Goal: Find contact information: Find contact information

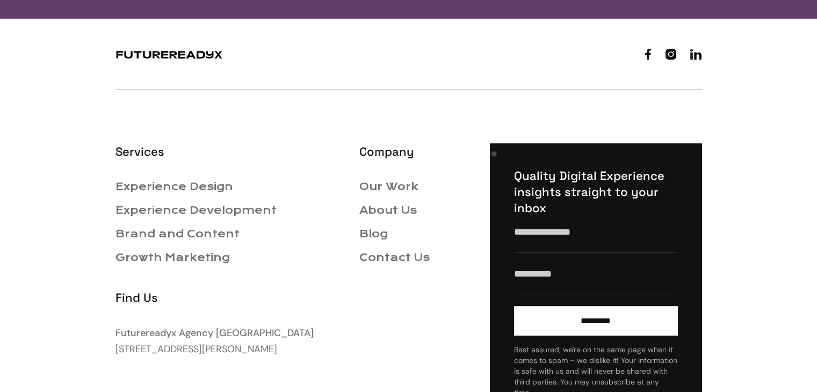
scroll to position [3759, 0]
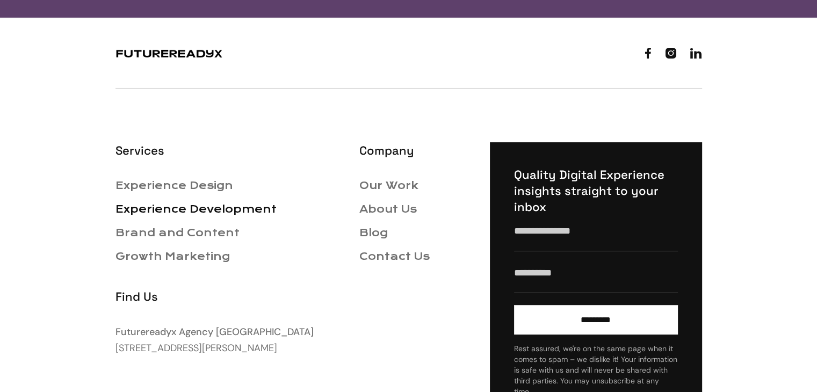
click at [226, 203] on link "Experience Development" at bounding box center [195, 209] width 161 height 12
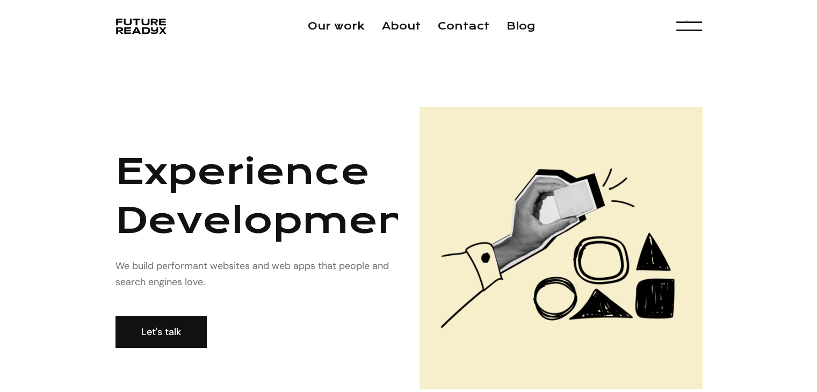
click at [692, 25] on div "menu" at bounding box center [689, 26] width 26 height 23
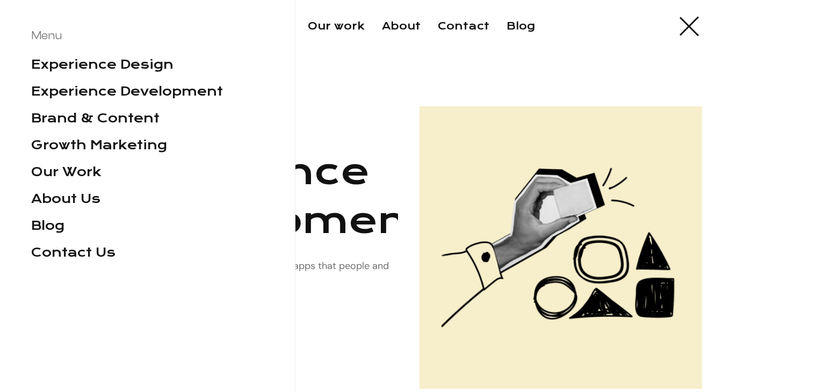
click at [692, 25] on div "menu" at bounding box center [689, 26] width 26 height 23
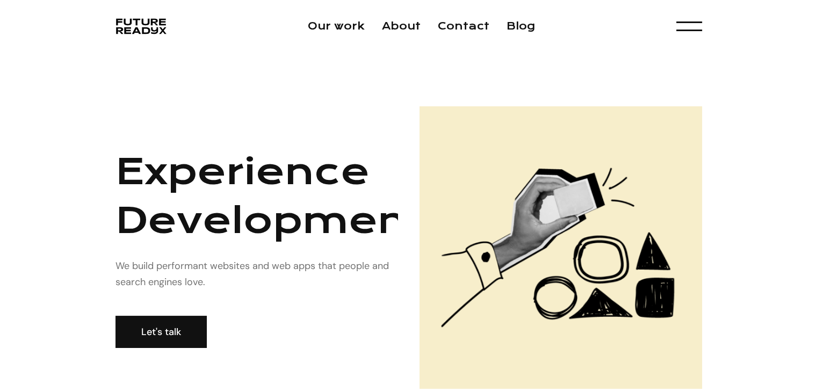
click at [692, 25] on div "menu" at bounding box center [689, 26] width 26 height 23
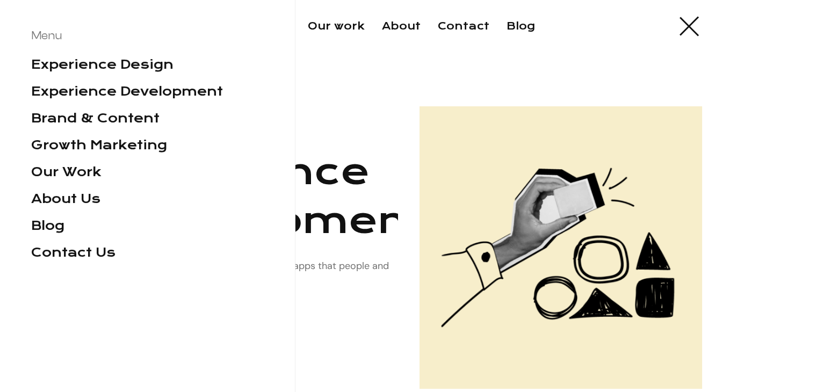
click at [692, 25] on div "menu" at bounding box center [689, 26] width 26 height 23
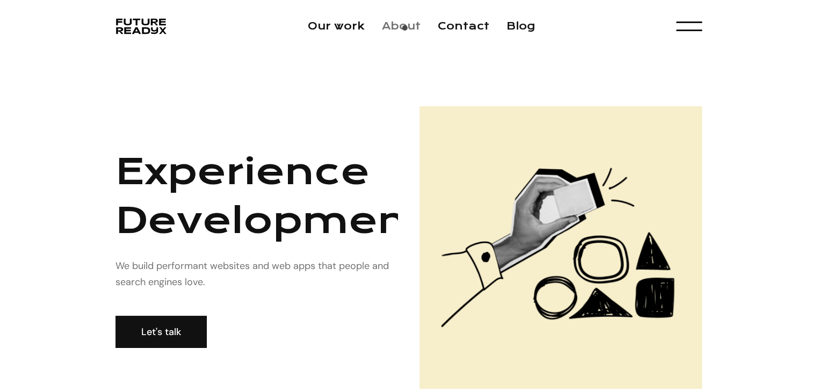
click at [407, 31] on link "About" at bounding box center [401, 26] width 39 height 12
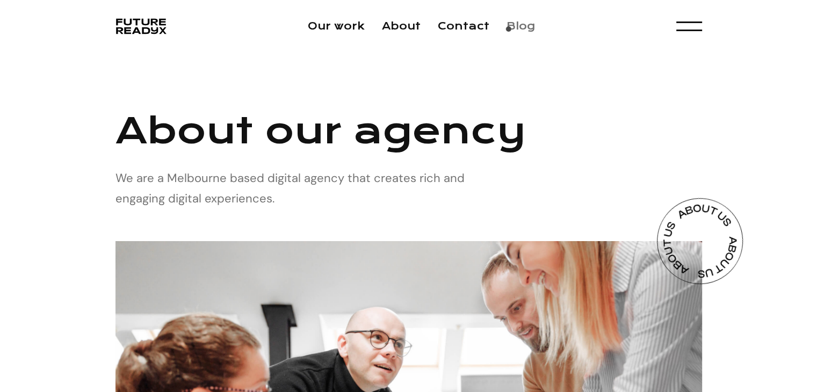
click at [514, 32] on link "Blog" at bounding box center [520, 26] width 28 height 12
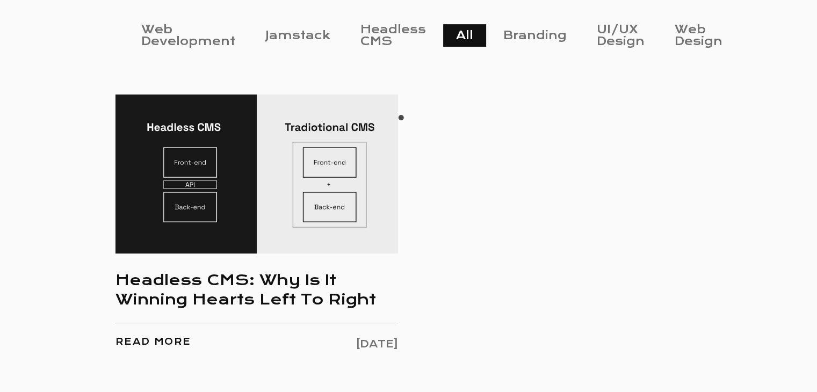
scroll to position [476, 0]
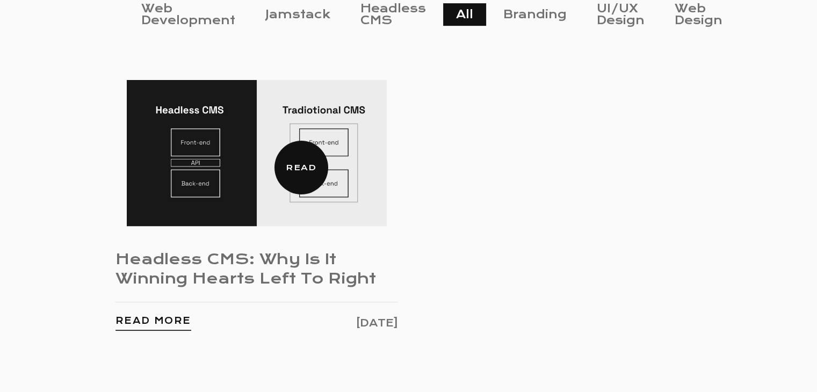
click at [280, 135] on img at bounding box center [257, 153] width 260 height 146
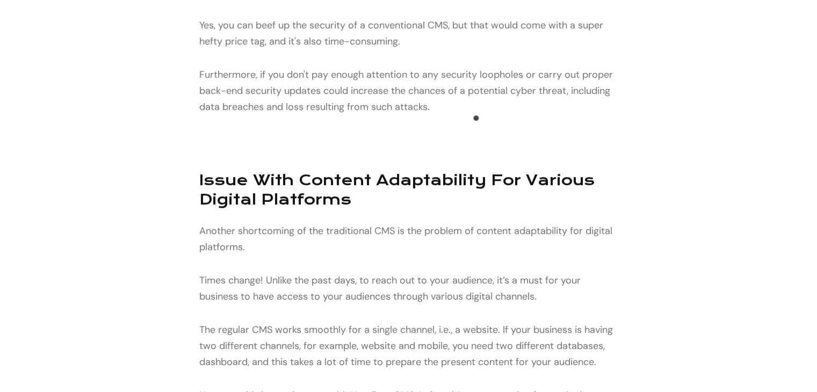
scroll to position [3329, 0]
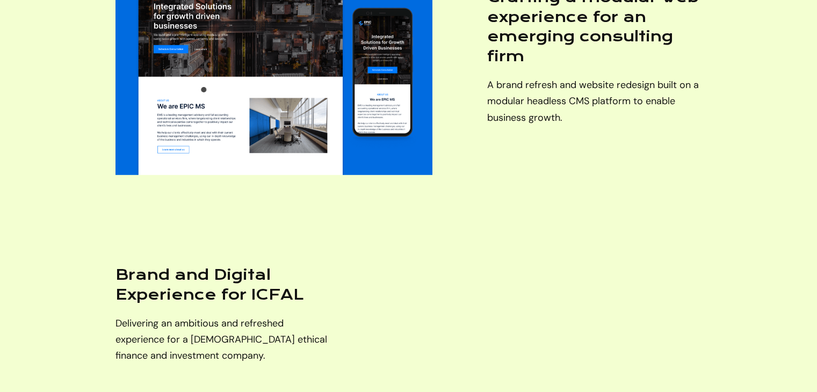
scroll to position [1933, 0]
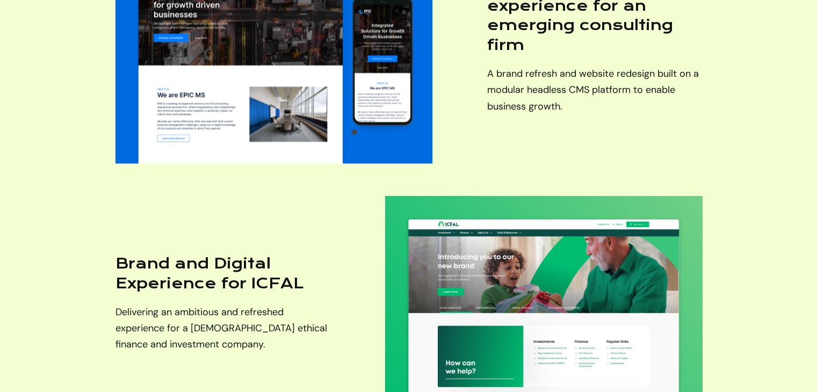
scroll to position [1987, 0]
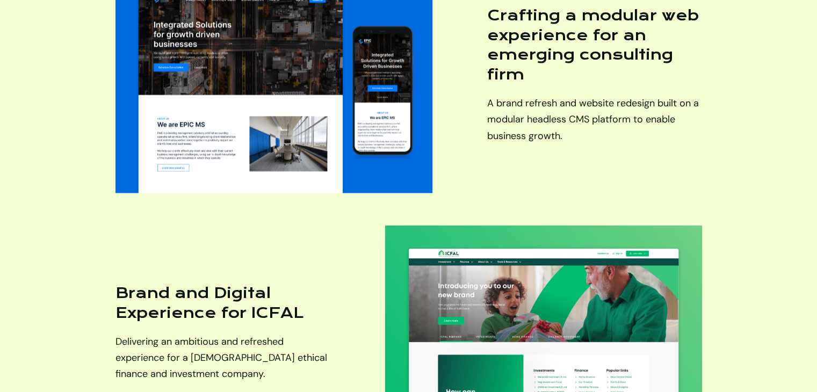
scroll to position [1987, 0]
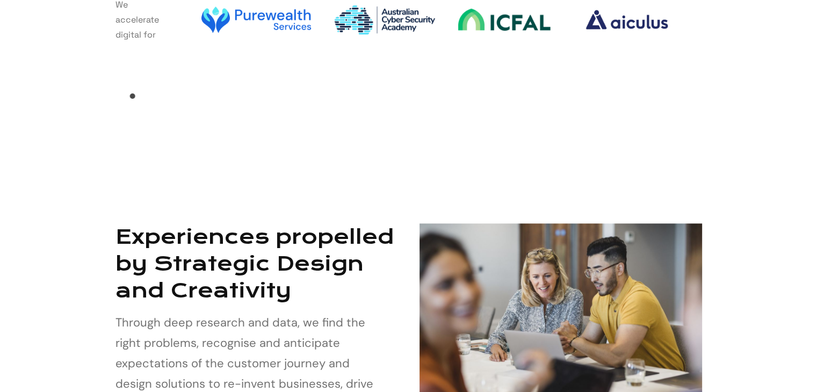
scroll to position [859, 0]
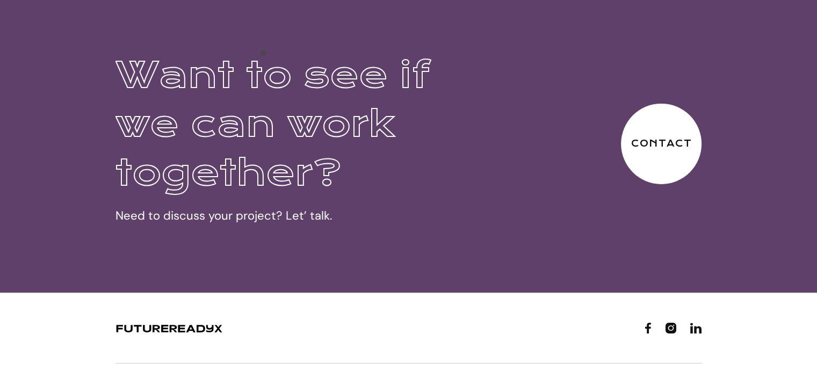
scroll to position [3483, 0]
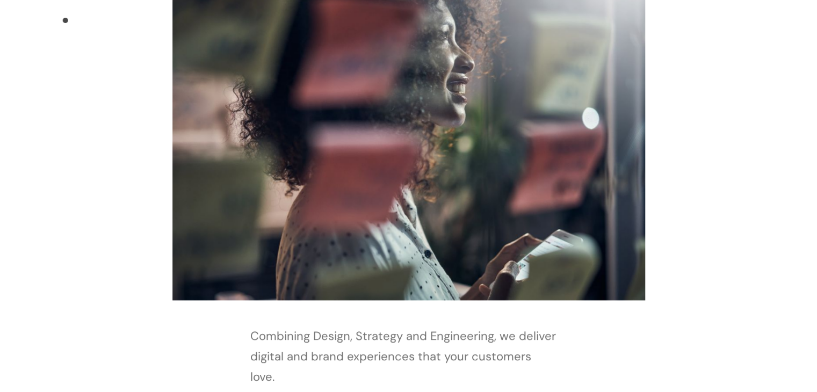
scroll to position [148, 0]
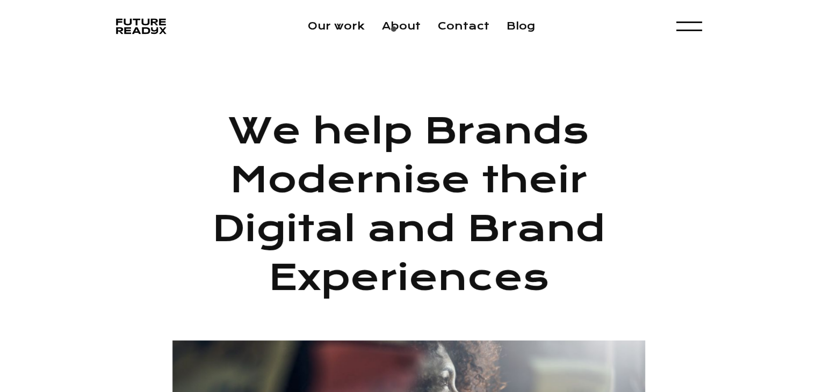
click at [396, 32] on li "About" at bounding box center [401, 26] width 39 height 16
click at [405, 26] on link "About" at bounding box center [401, 26] width 39 height 12
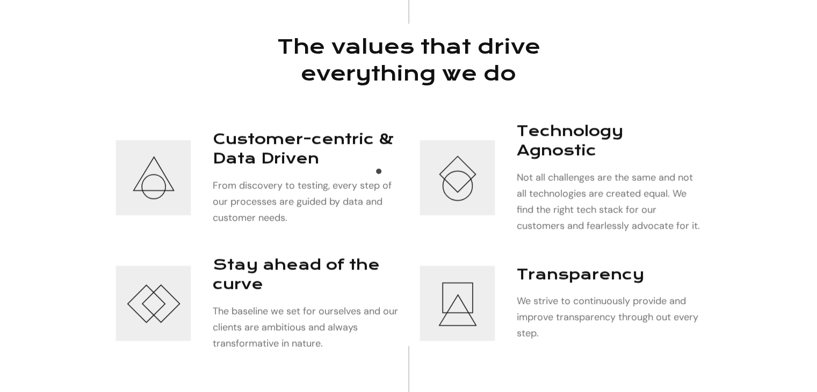
scroll to position [1159, 0]
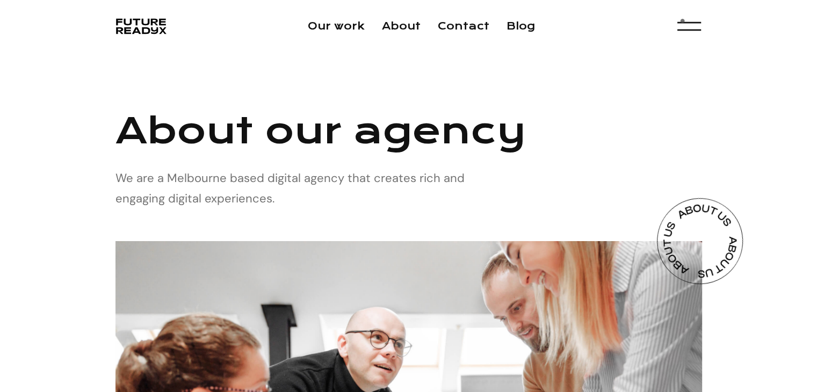
click at [687, 24] on div "menu" at bounding box center [689, 26] width 24 height 21
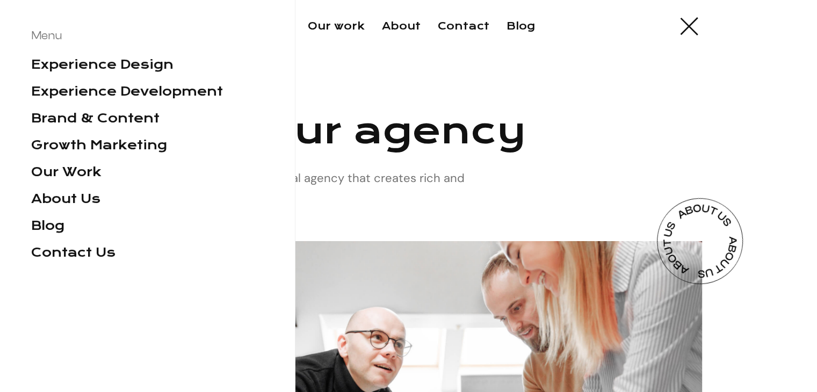
click at [687, 24] on div "menu" at bounding box center [689, 27] width 18 height 18
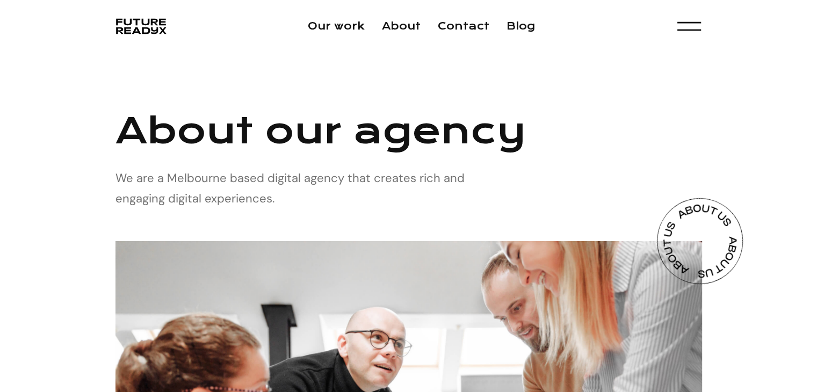
click at [687, 24] on div "menu" at bounding box center [689, 26] width 24 height 21
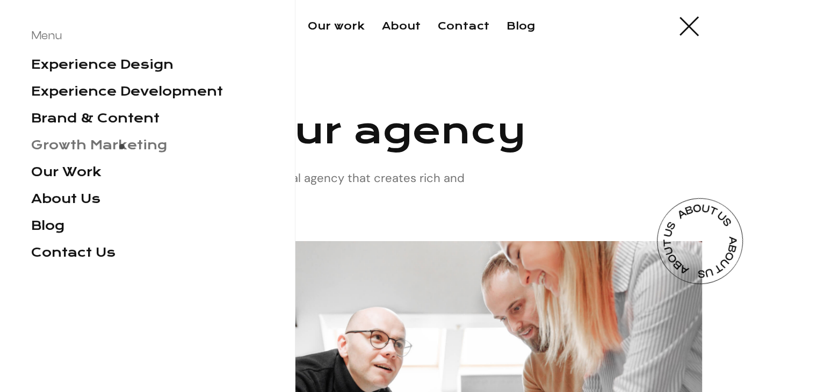
click at [121, 150] on link "Growth Marketing" at bounding box center [99, 144] width 136 height 15
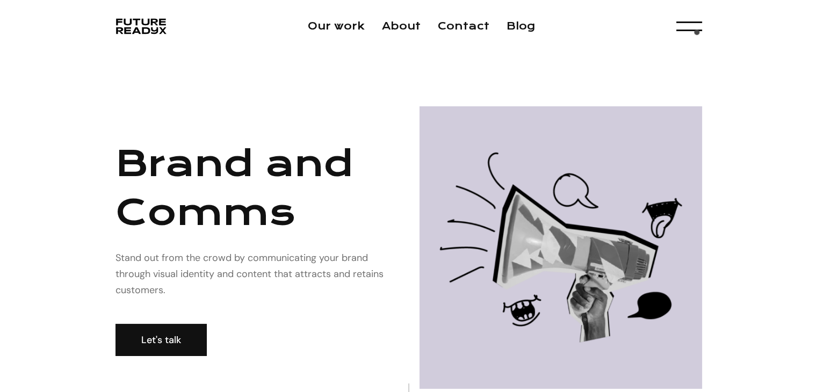
click at [702, 32] on div "Our work About Contact Blog Menu Experience Design Experience Development Brand…" at bounding box center [409, 26] width 612 height 23
click at [692, 32] on div "menu" at bounding box center [689, 26] width 24 height 21
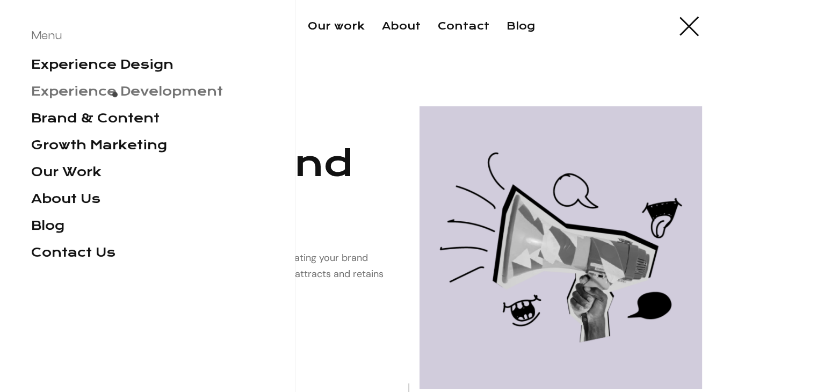
click at [114, 97] on link "Experience Development" at bounding box center [127, 91] width 192 height 15
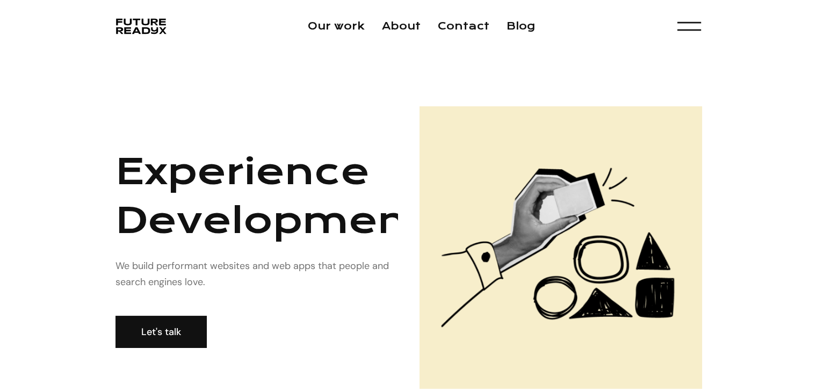
click at [690, 30] on div "menu" at bounding box center [689, 31] width 24 height 2
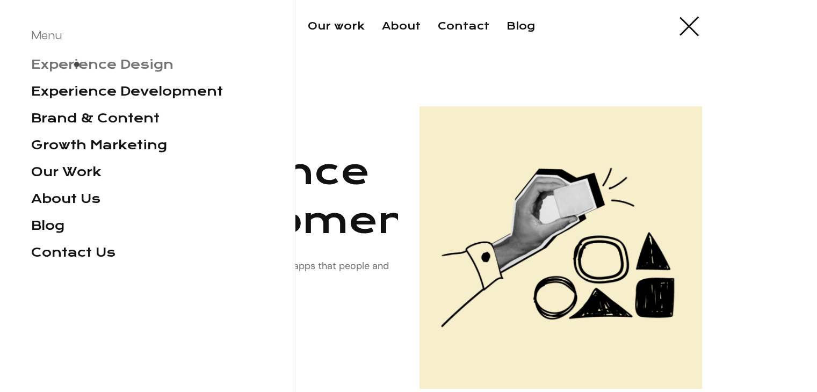
click at [76, 68] on link "Experience Design" at bounding box center [102, 64] width 142 height 15
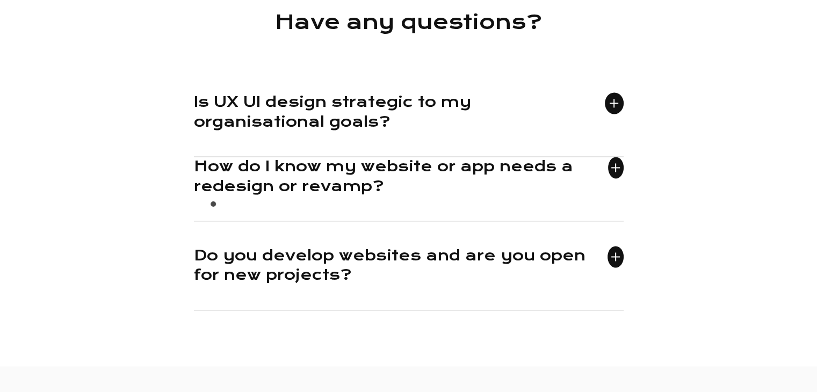
scroll to position [1524, 0]
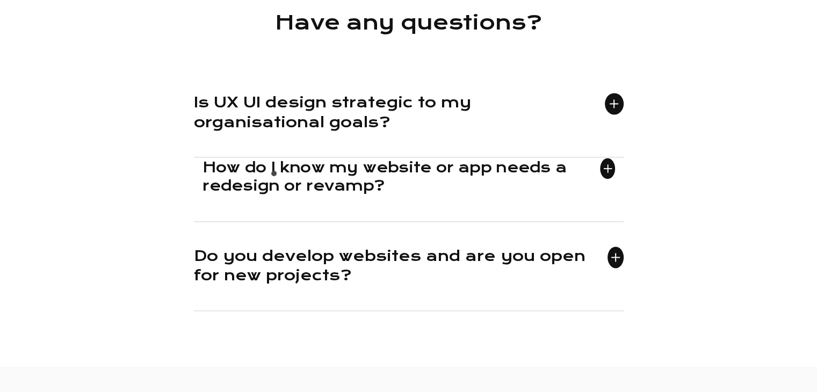
click at [275, 177] on h3 "How do I know my website or app needs a redesign or revamp?" at bounding box center [400, 177] width 397 height 38
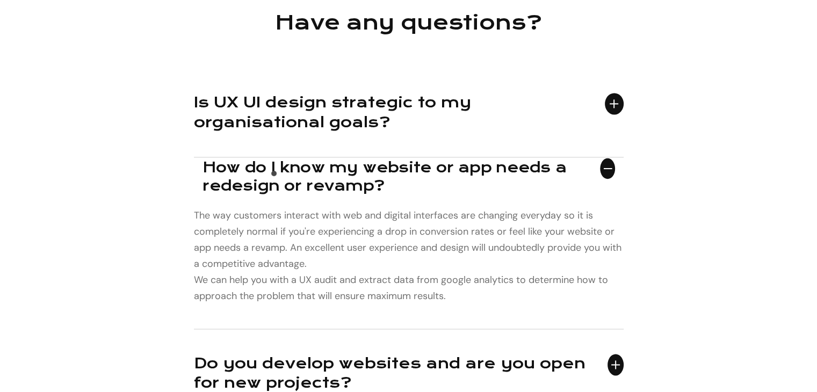
click at [275, 177] on h3 "How do I know my website or app needs a redesign or revamp?" at bounding box center [400, 177] width 397 height 38
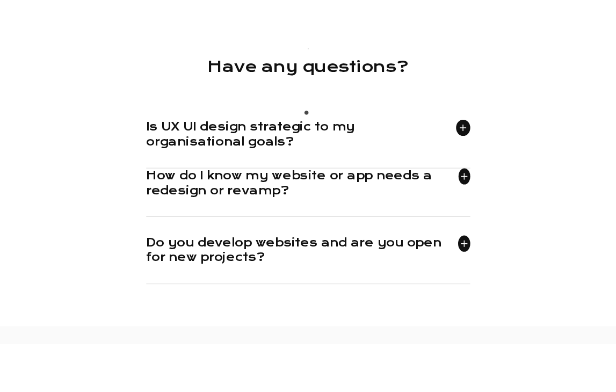
scroll to position [1503, 0]
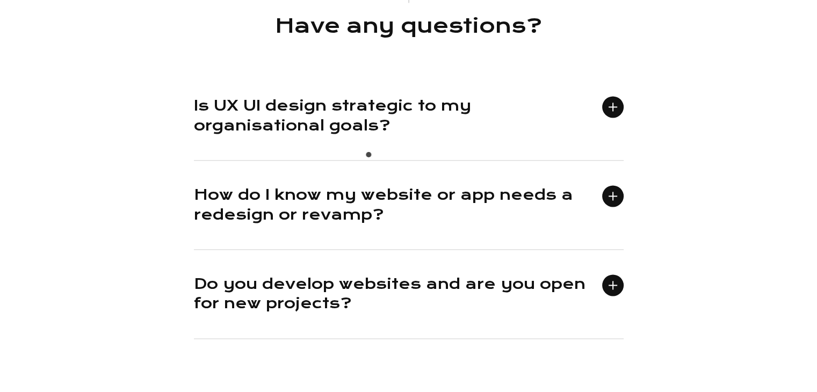
scroll to position [1557, 0]
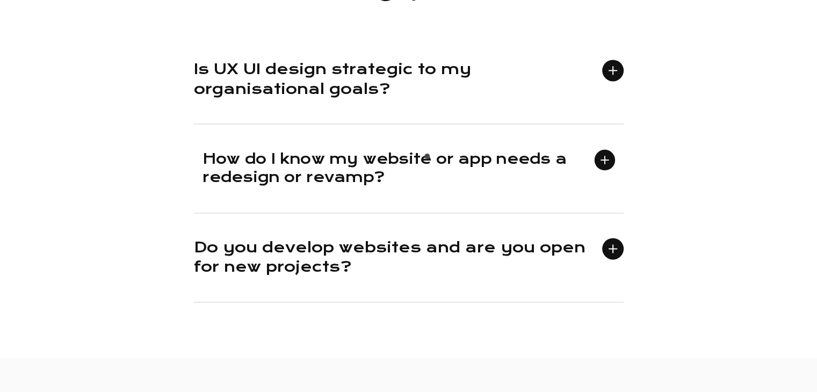
click at [430, 159] on h3 "How do I know my website or app needs a redesign or revamp?" at bounding box center [398, 169] width 392 height 38
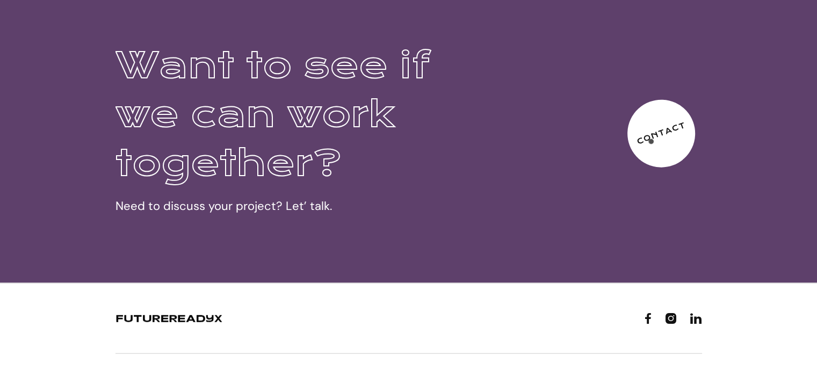
scroll to position [2524, 0]
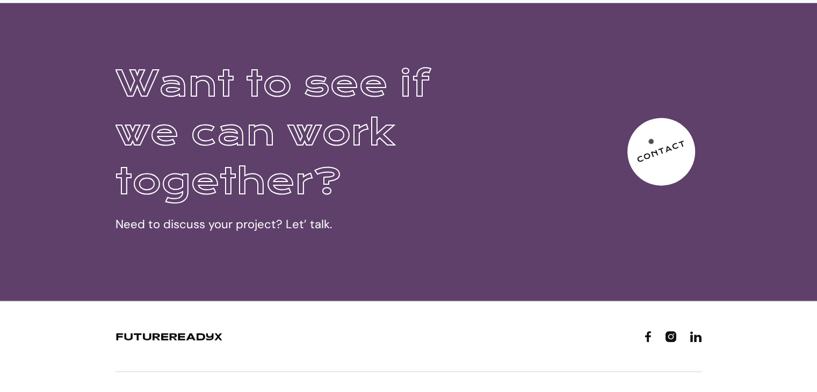
click at [657, 130] on link "Contact" at bounding box center [661, 152] width 86 height 86
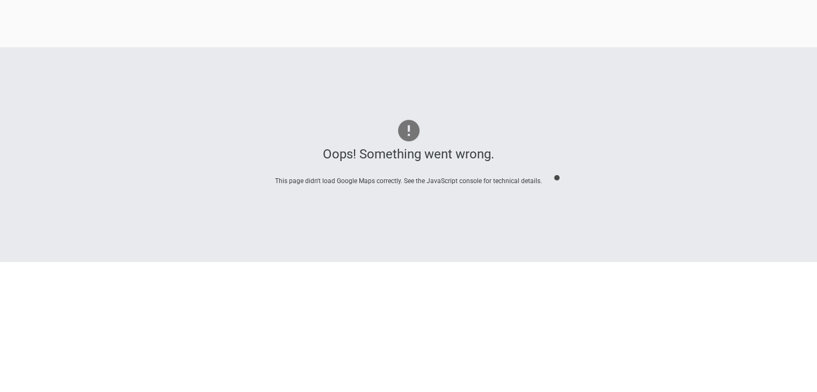
scroll to position [698, 0]
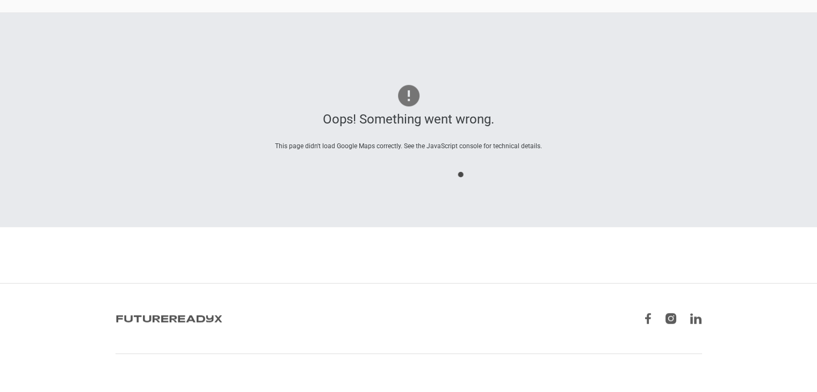
click at [463, 178] on div "Oops! Something went wrong. This page didn't load Google Maps correctly. See th…" at bounding box center [408, 119] width 817 height 215
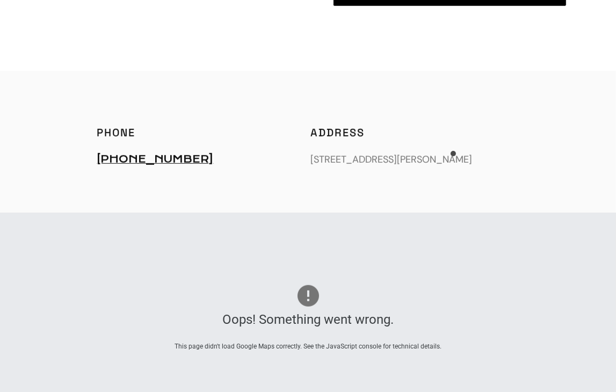
scroll to position [376, 0]
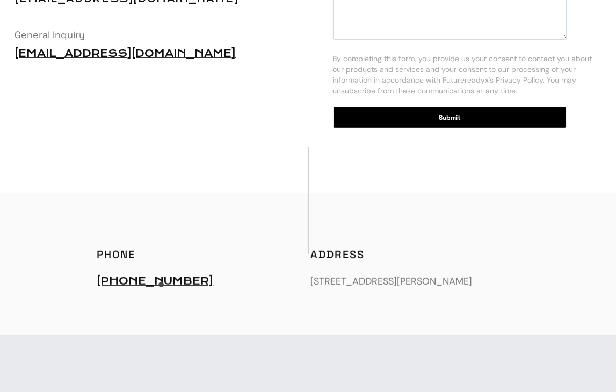
click at [162, 288] on div "Phone [PHONE_NUMBER]" at bounding box center [155, 275] width 117 height 52
click at [161, 282] on link "[PHONE_NUMBER]" at bounding box center [155, 281] width 117 height 12
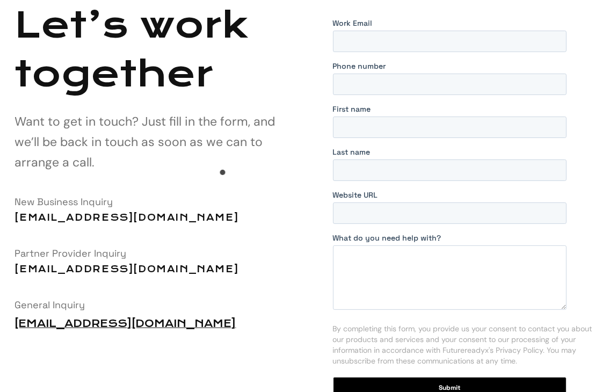
scroll to position [107, 0]
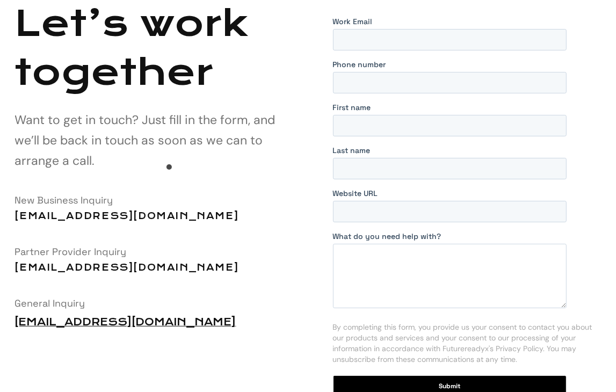
click at [170, 170] on p "Want to get in touch? Just fill in the form, and we’ll be back in touch as soon…" at bounding box center [153, 140] width 277 height 61
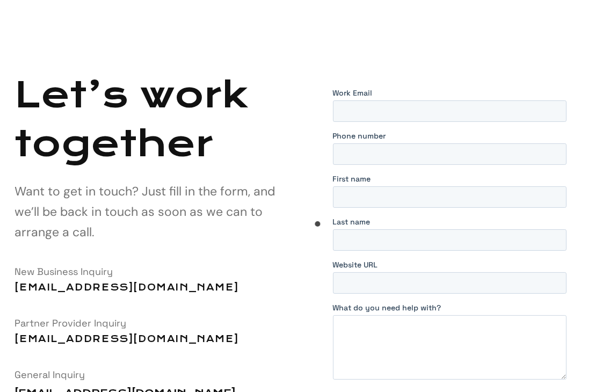
scroll to position [0, 0]
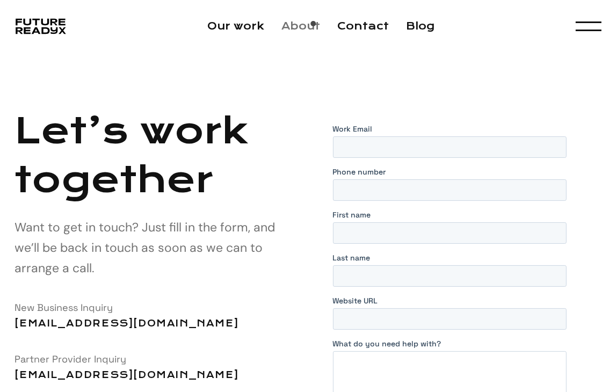
click at [316, 27] on link "About" at bounding box center [300, 26] width 39 height 12
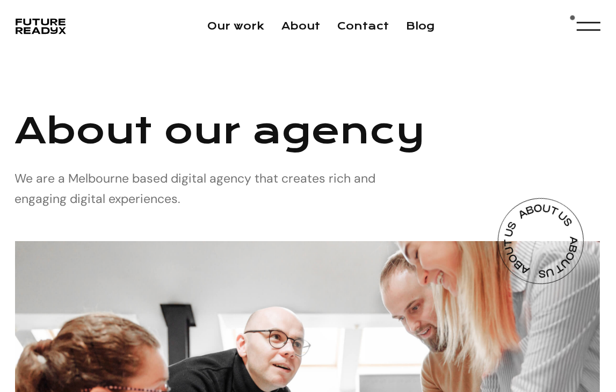
click at [586, 28] on div "menu" at bounding box center [588, 26] width 24 height 21
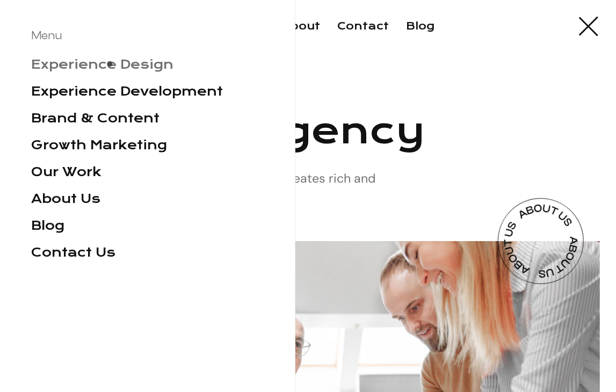
click at [110, 67] on link "Experience Design" at bounding box center [102, 64] width 142 height 15
